Goal: Task Accomplishment & Management: Complete application form

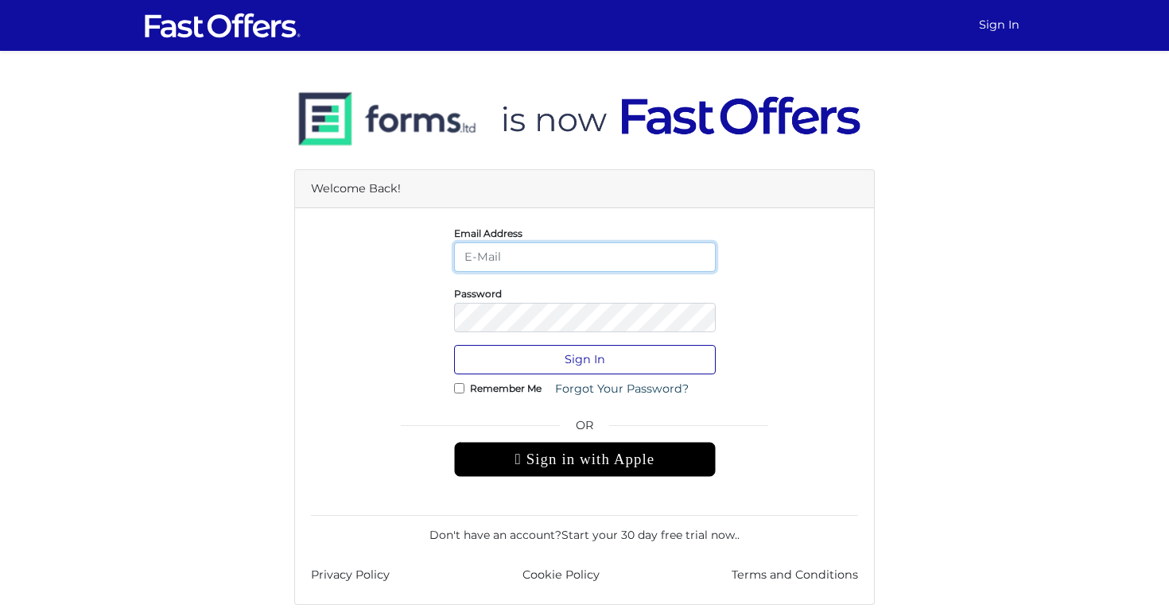
type input "[EMAIL_ADDRESS][DOMAIN_NAME]"
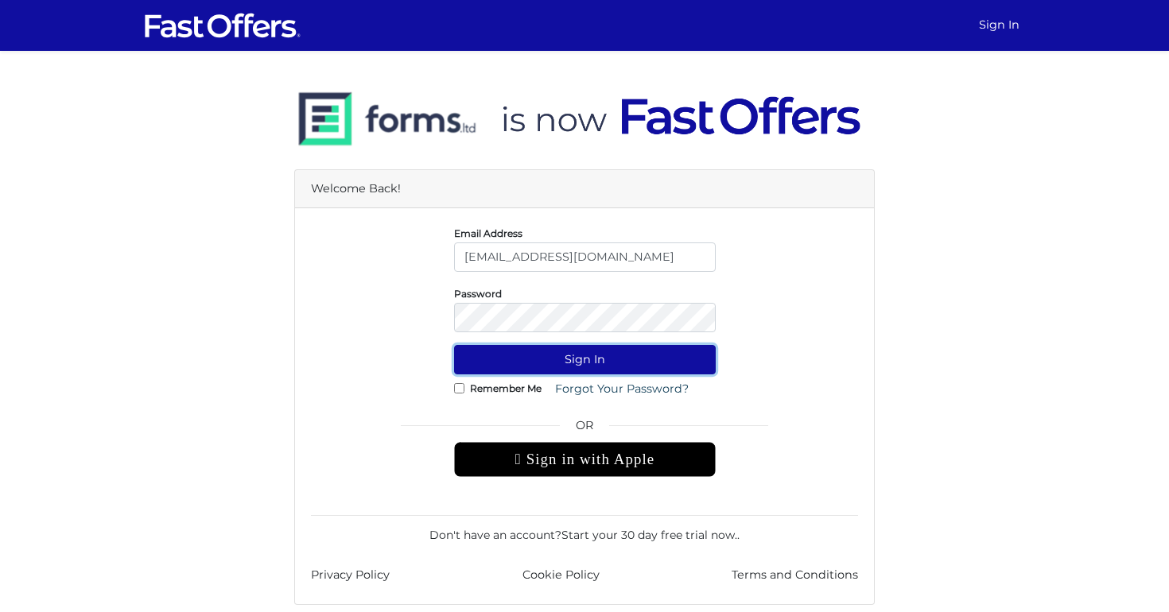
click at [481, 364] on button "Sign In" at bounding box center [585, 359] width 262 height 29
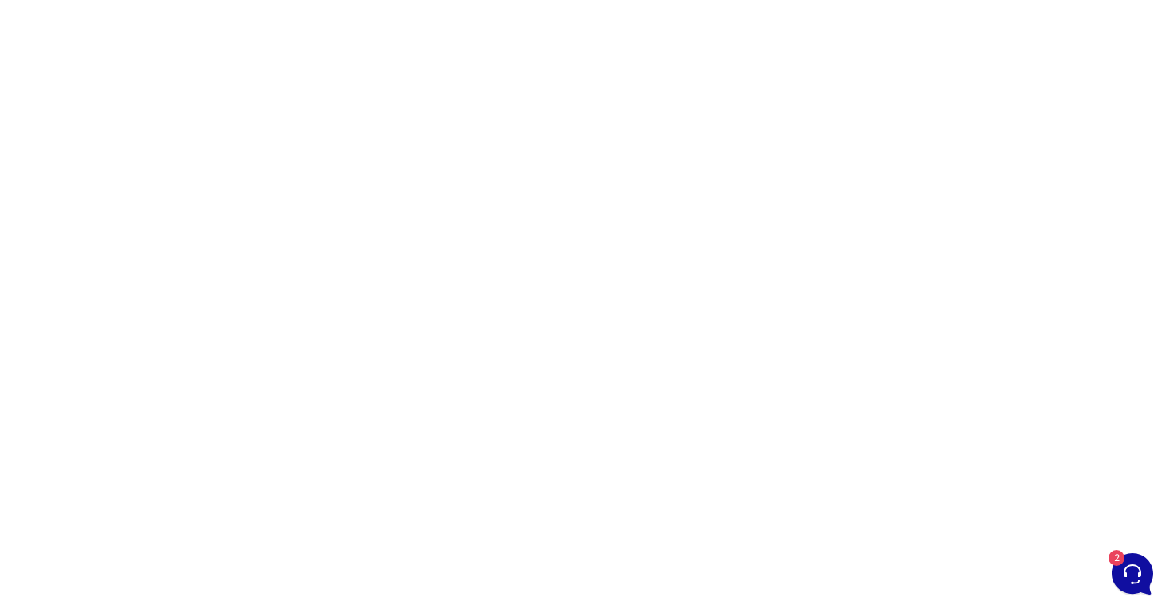
scroll to position [84, 0]
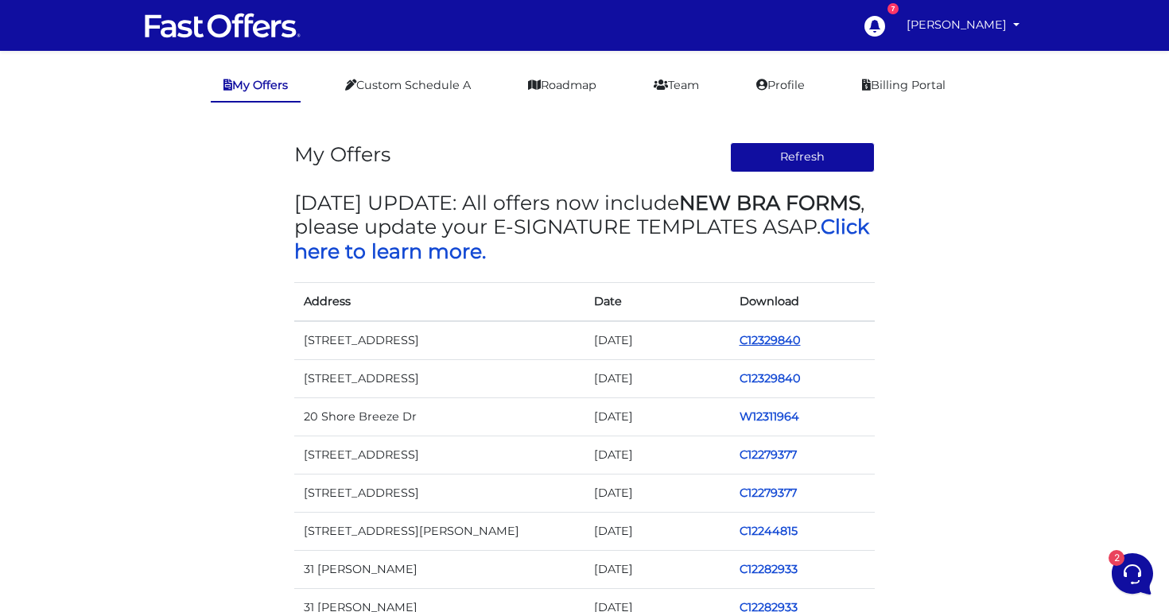
click at [783, 339] on link "C12329840" at bounding box center [769, 340] width 61 height 14
